Goal: Transaction & Acquisition: Purchase product/service

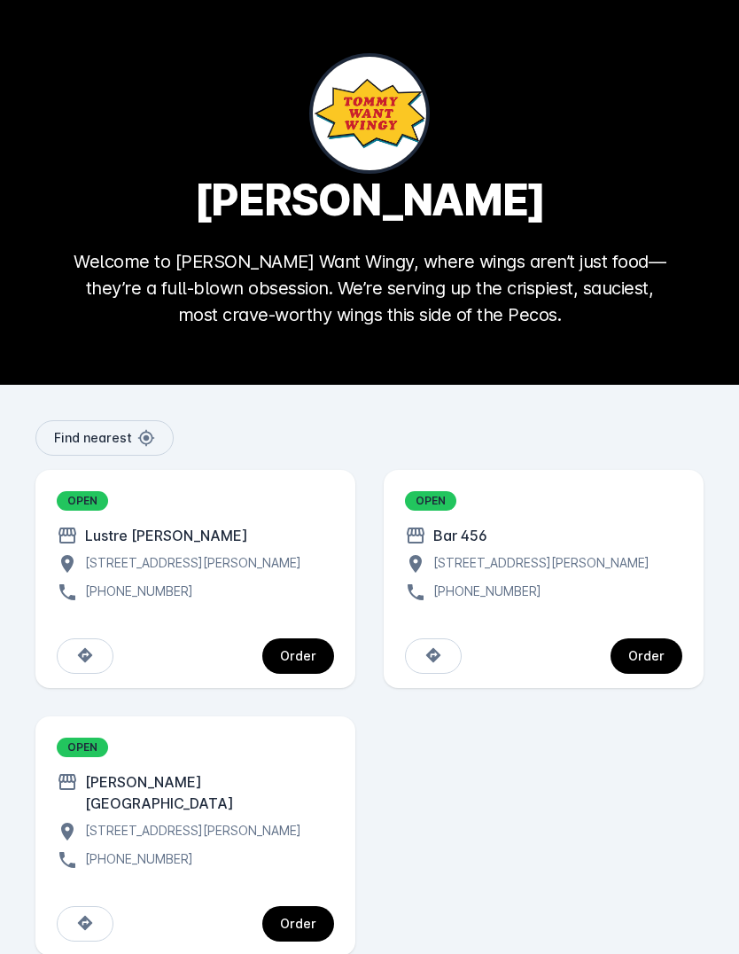
scroll to position [24, 0]
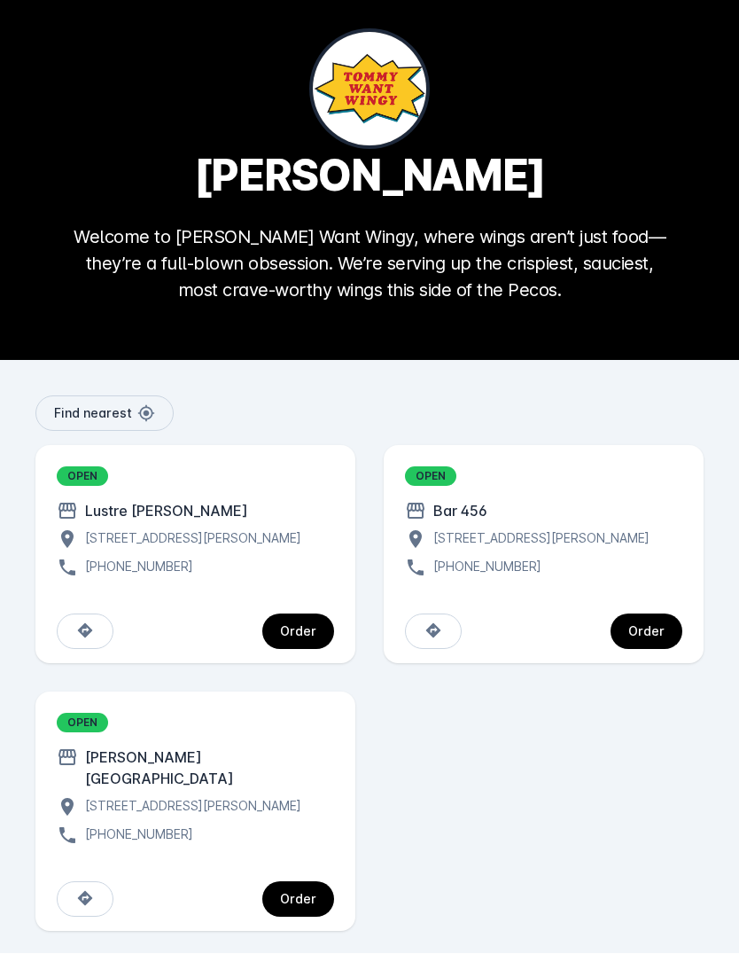
click at [301, 799] on div "[STREET_ADDRESS][PERSON_NAME]" at bounding box center [189, 807] width 223 height 21
click at [315, 894] on div "Order" at bounding box center [298, 900] width 36 height 12
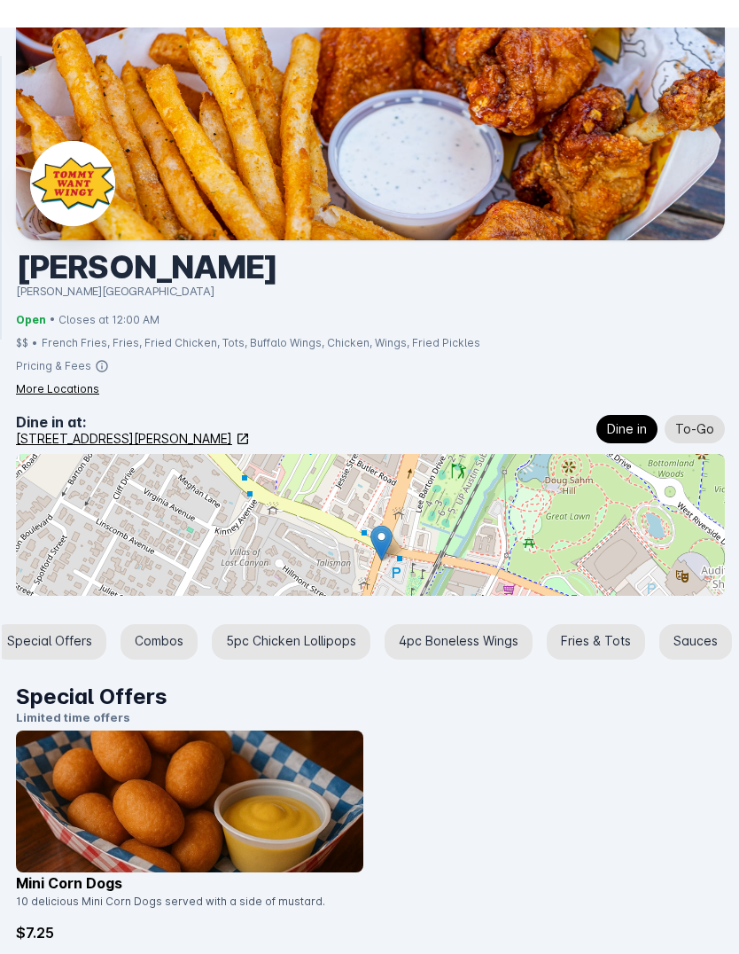
scroll to position [0, 46]
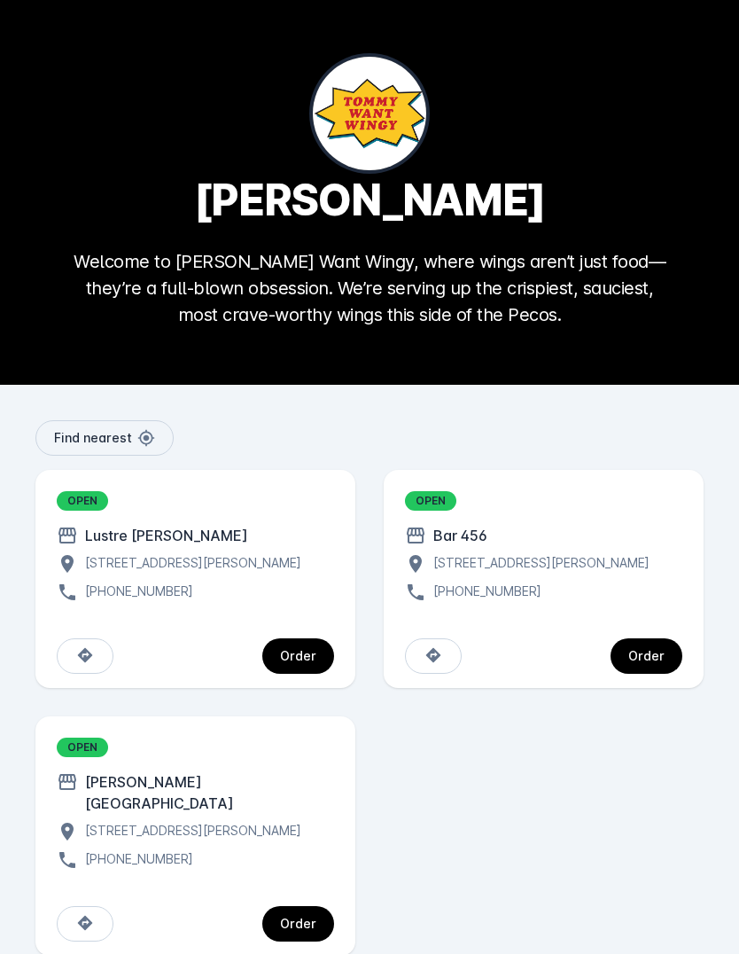
scroll to position [24, 0]
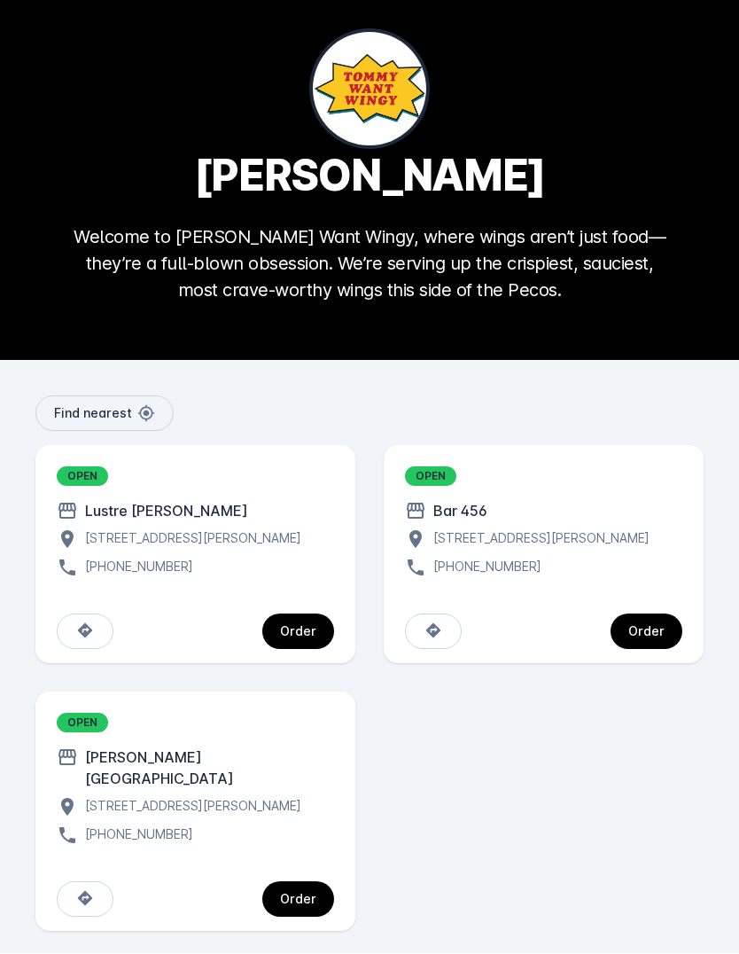
click at [661, 638] on div "Order" at bounding box center [647, 632] width 36 height 12
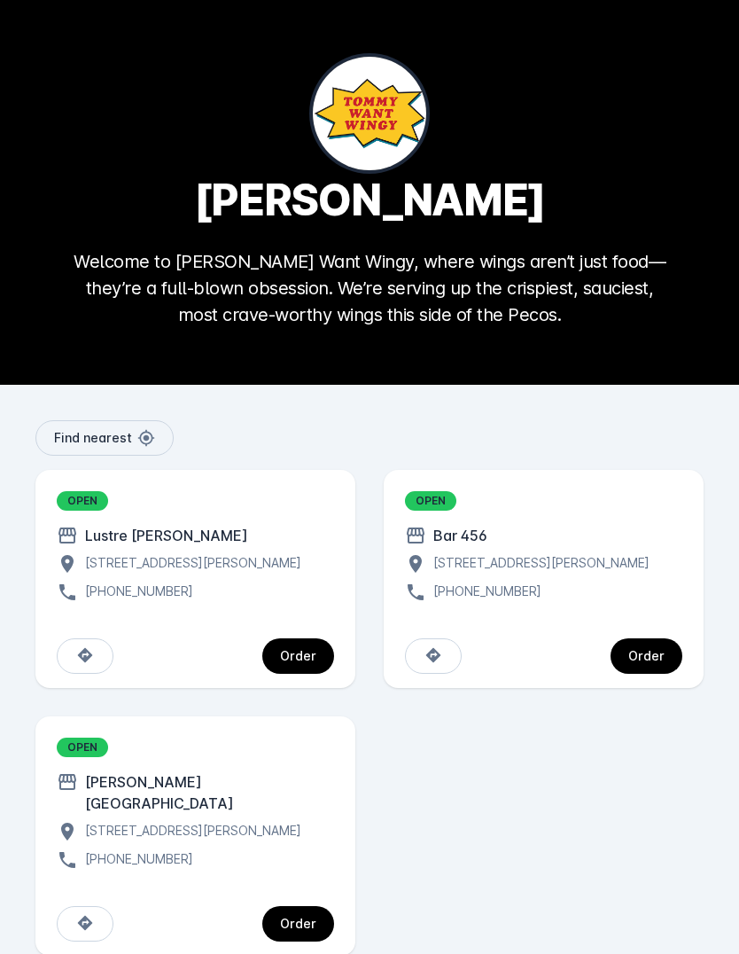
scroll to position [24, 0]
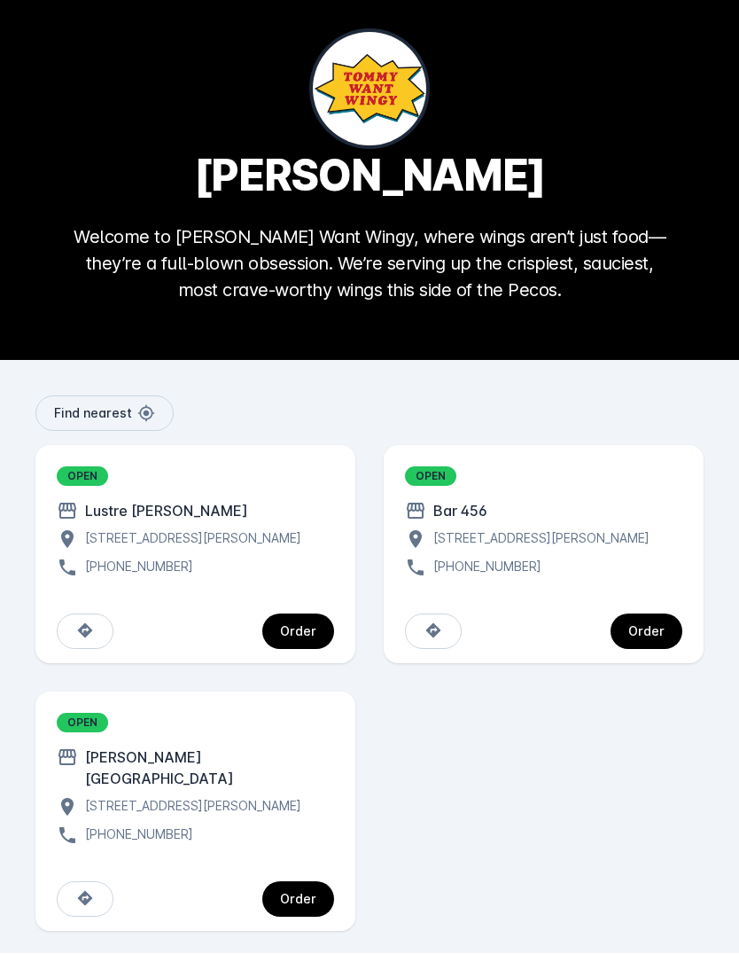
click at [308, 653] on span "continue" at bounding box center [298, 632] width 72 height 43
